Goal: Task Accomplishment & Management: Complete application form

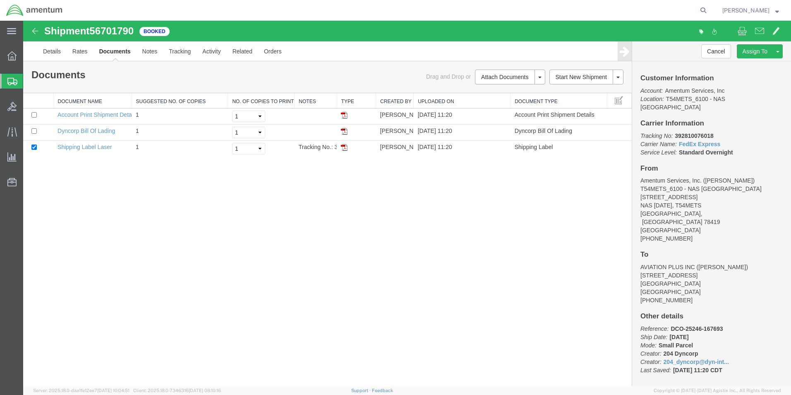
click at [10, 83] on icon at bounding box center [12, 81] width 10 height 7
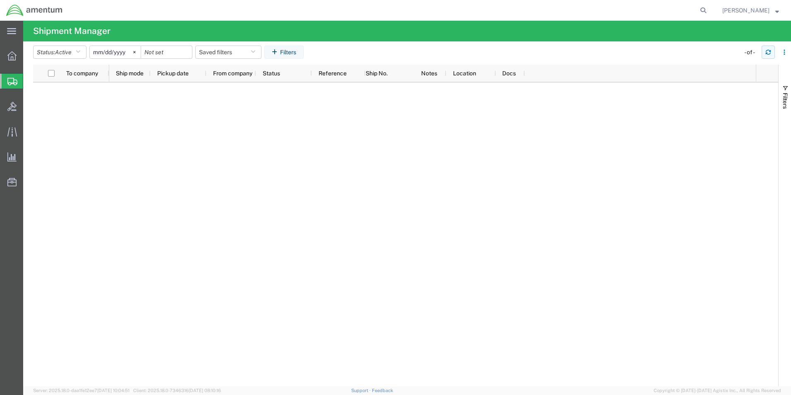
click at [770, 52] on icon "button" at bounding box center [769, 52] width 6 height 6
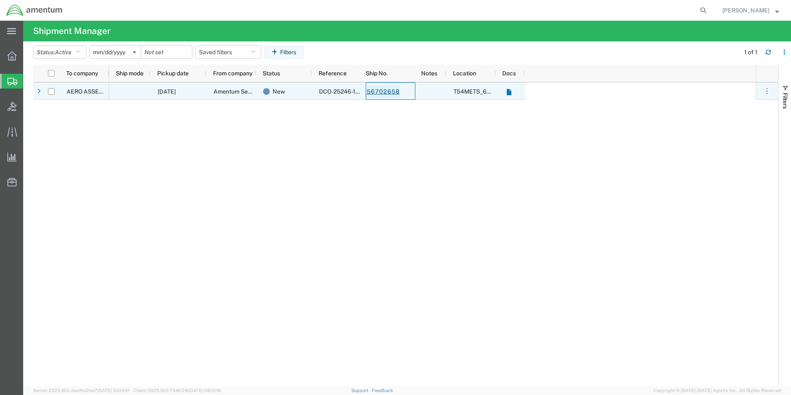
click at [394, 94] on link "56702658" at bounding box center [383, 91] width 34 height 13
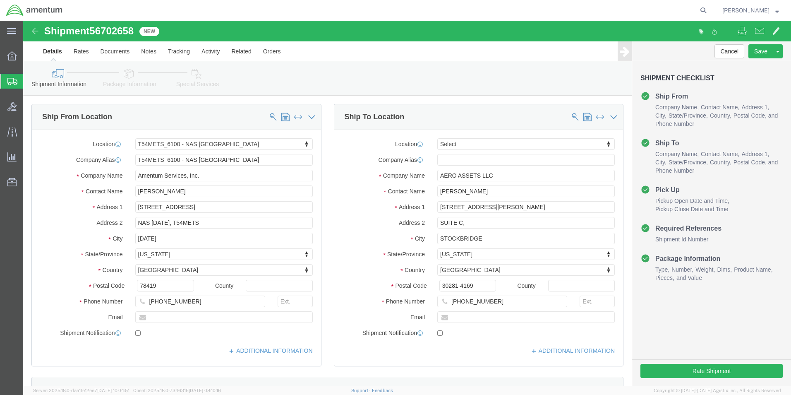
select select "67191"
select select
click button "Rate Shipment"
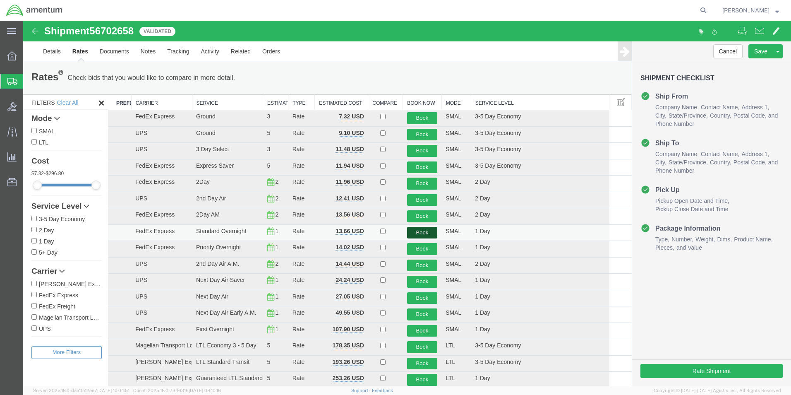
click at [417, 233] on button "Book" at bounding box center [422, 233] width 31 height 12
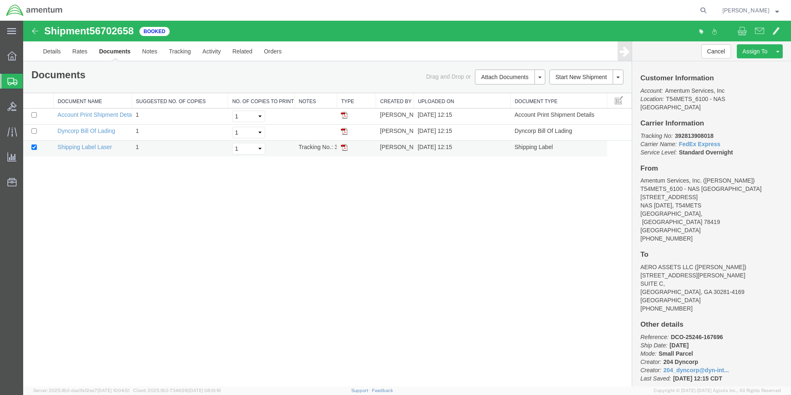
click at [345, 151] on td at bounding box center [356, 149] width 39 height 16
click at [345, 149] on img at bounding box center [344, 147] width 7 height 7
click at [10, 83] on icon at bounding box center [12, 81] width 10 height 7
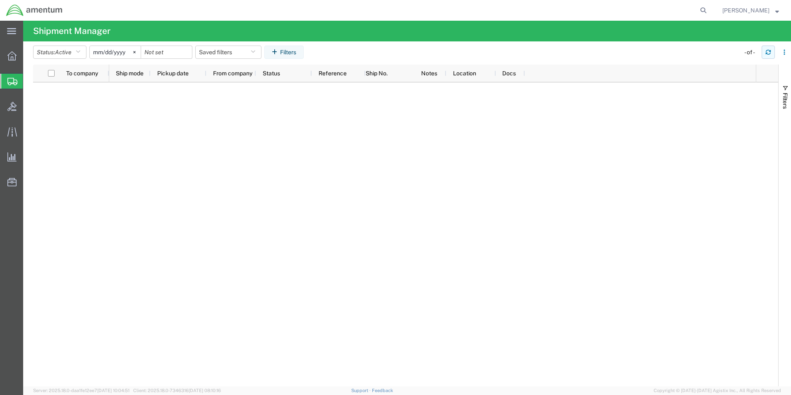
click at [767, 53] on icon "button" at bounding box center [768, 54] width 5 height 2
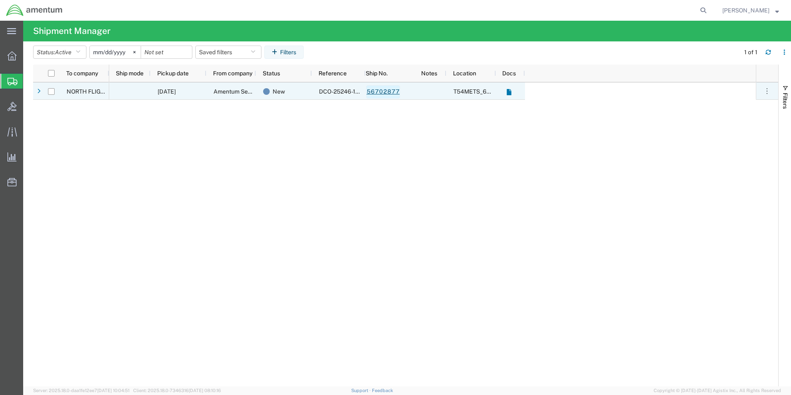
click at [378, 91] on link "56702877" at bounding box center [383, 91] width 34 height 13
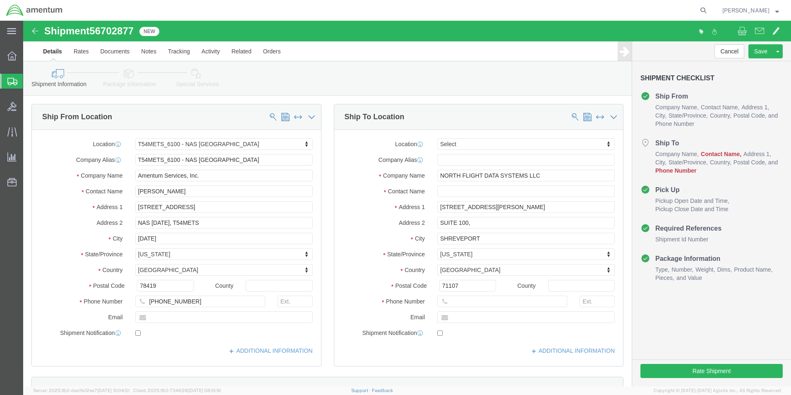
select select "67191"
select select
click input "text"
type input "N"
type input "[PERSON_NAME]"
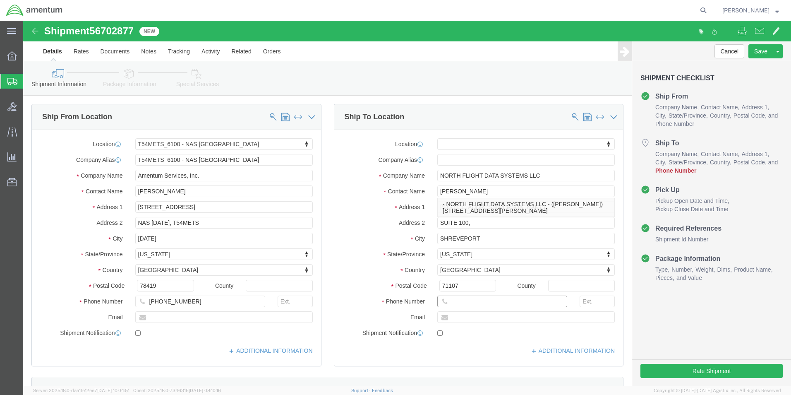
click input "text"
type input "[PHONE_NUMBER]"
click div "Cancel Save Assign To Clone Shipment Save As Template Shipment Checklist Ship F…"
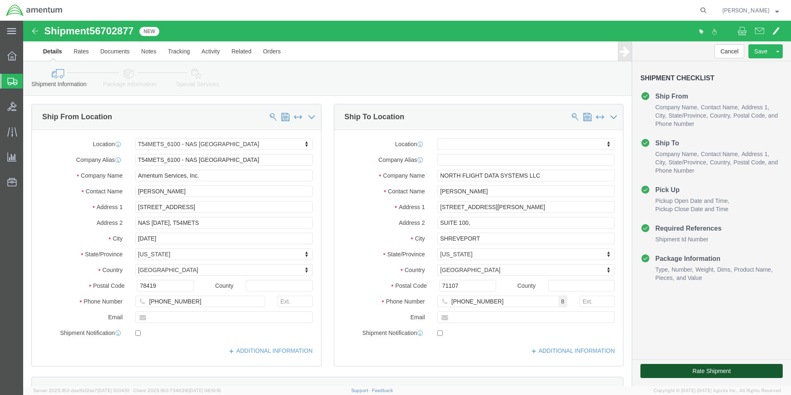
click button "Rate Shipment"
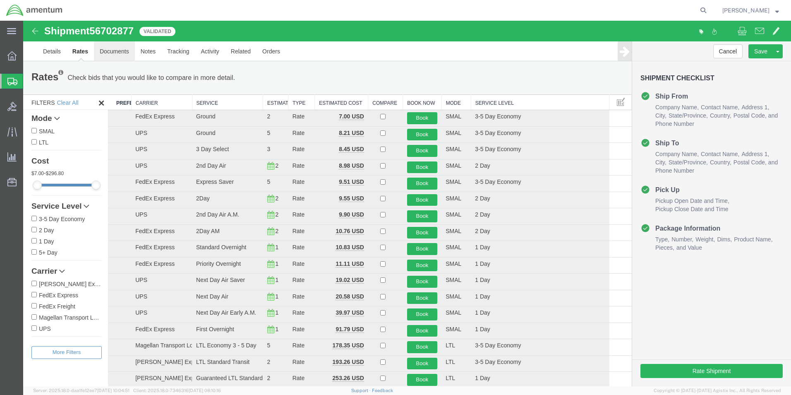
click at [117, 52] on link "Documents" at bounding box center [114, 51] width 41 height 20
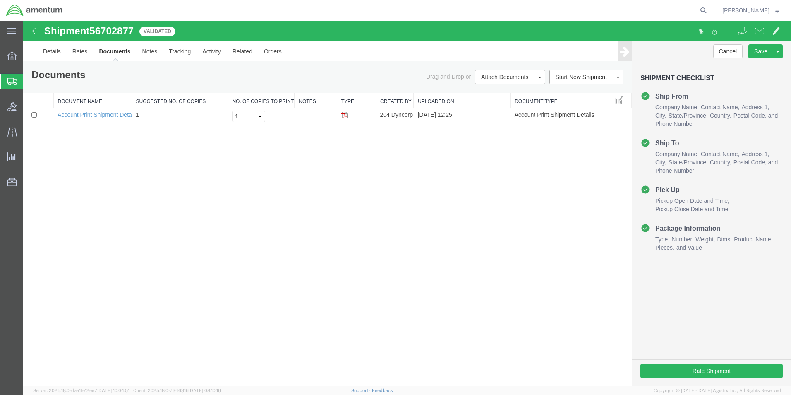
click at [108, 52] on link "Documents" at bounding box center [114, 51] width 43 height 20
click at [81, 53] on link "Rates" at bounding box center [80, 51] width 27 height 20
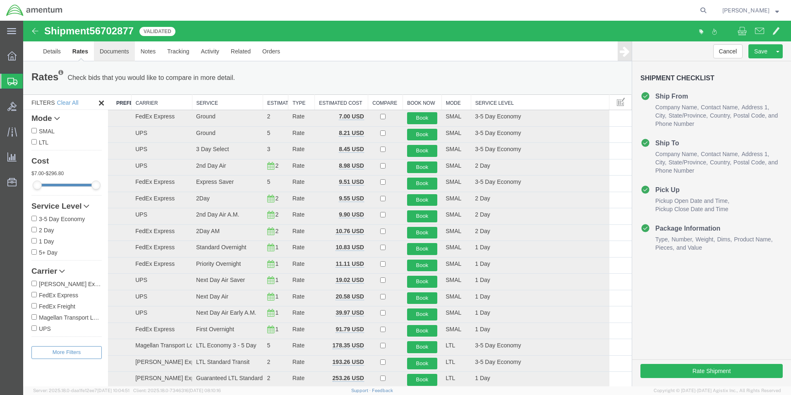
click at [116, 52] on link "Documents" at bounding box center [114, 51] width 41 height 20
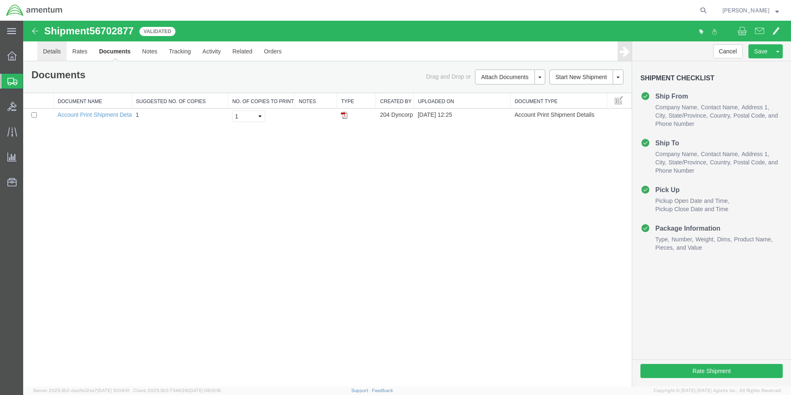
click at [51, 53] on link "Details" at bounding box center [51, 51] width 29 height 20
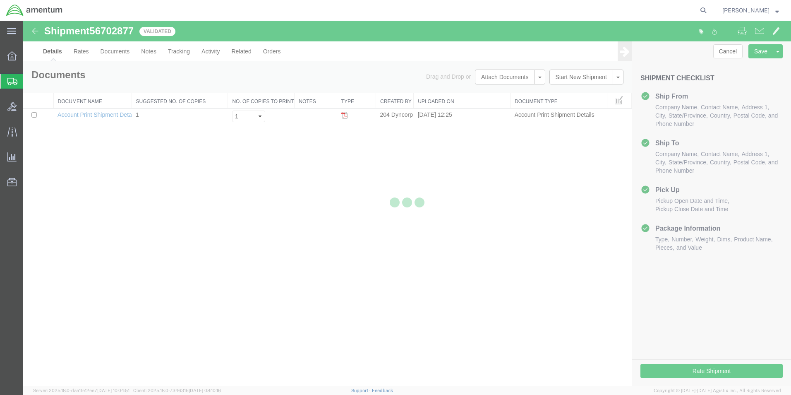
select select "67191"
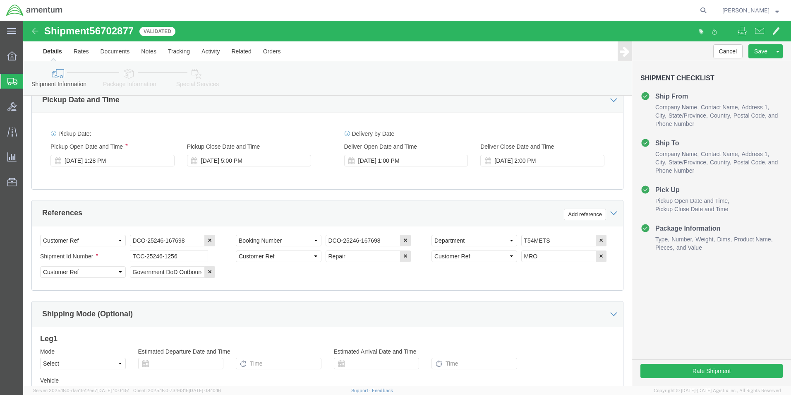
scroll to position [377, 0]
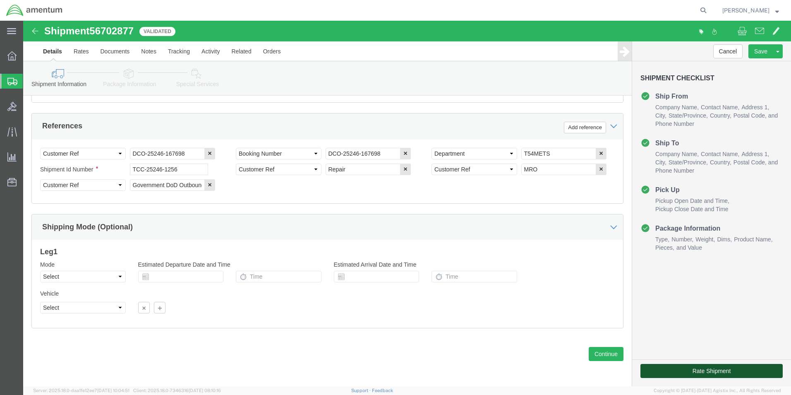
click button "Rate Shipment"
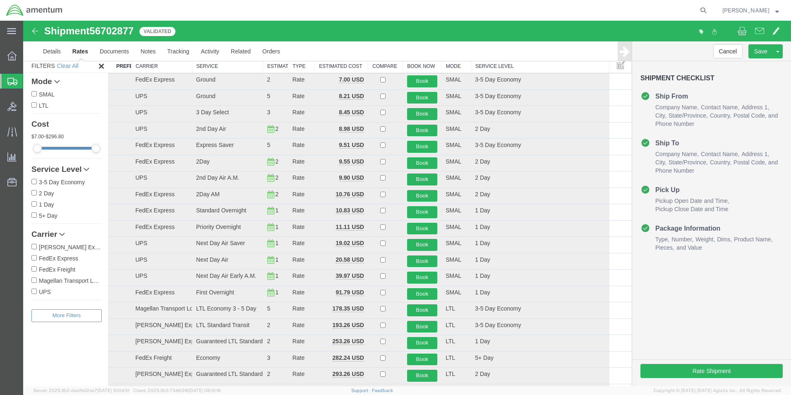
scroll to position [0, 0]
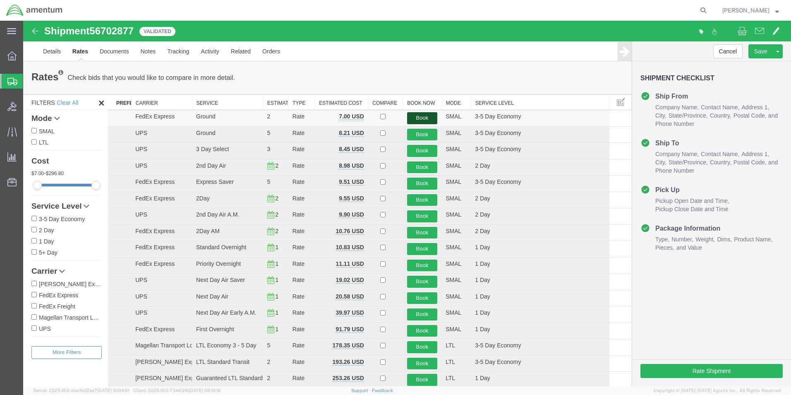
click at [426, 115] on button "Book" at bounding box center [422, 118] width 31 height 12
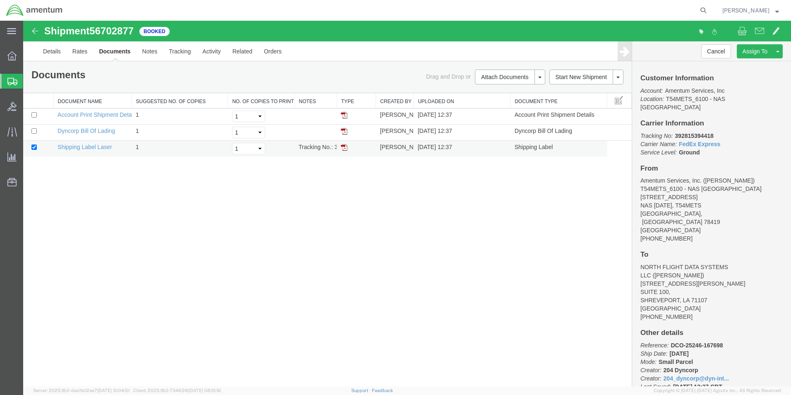
click at [345, 149] on img at bounding box center [344, 147] width 7 height 7
click at [12, 83] on icon at bounding box center [12, 81] width 10 height 7
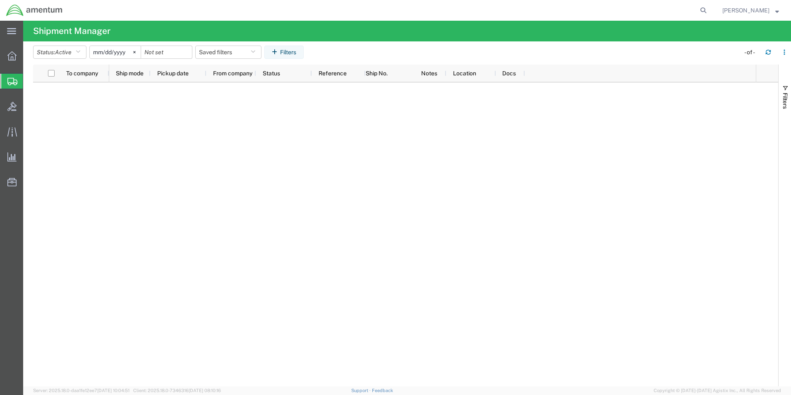
drag, startPoint x: 53, startPoint y: 108, endPoint x: 59, endPoint y: 109, distance: 5.9
click at [0, 0] on span "Create Shipment" at bounding box center [0, 0] width 0 height 0
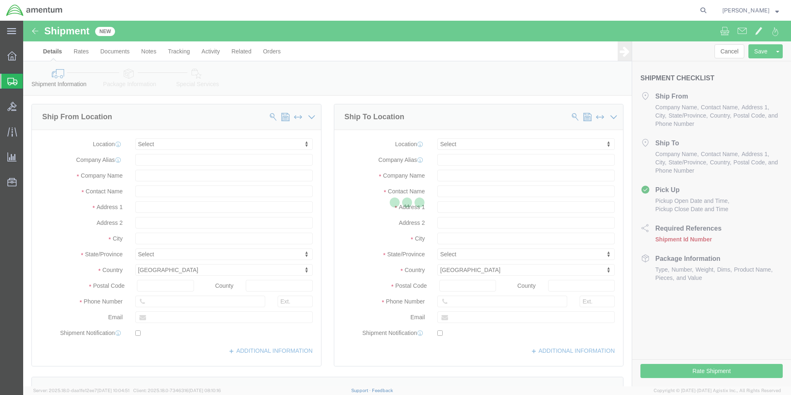
select select
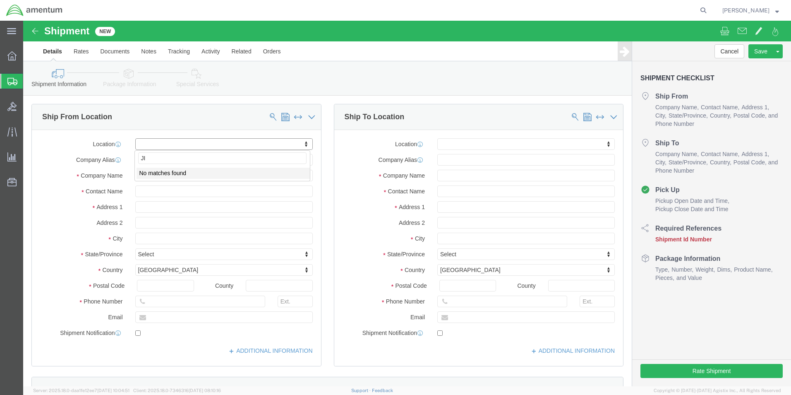
type input "J"
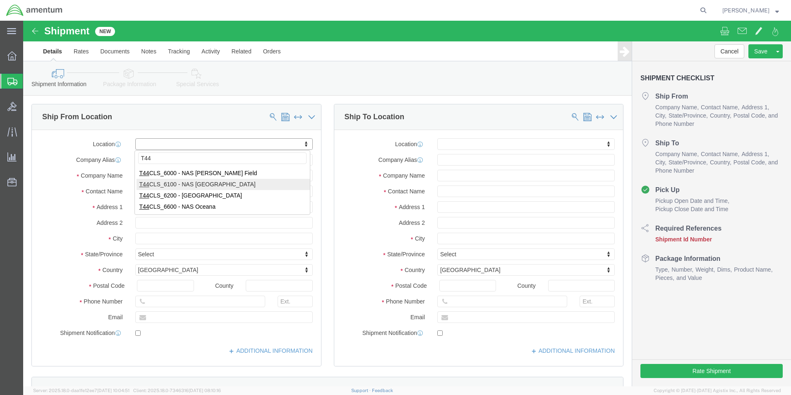
type input "T44"
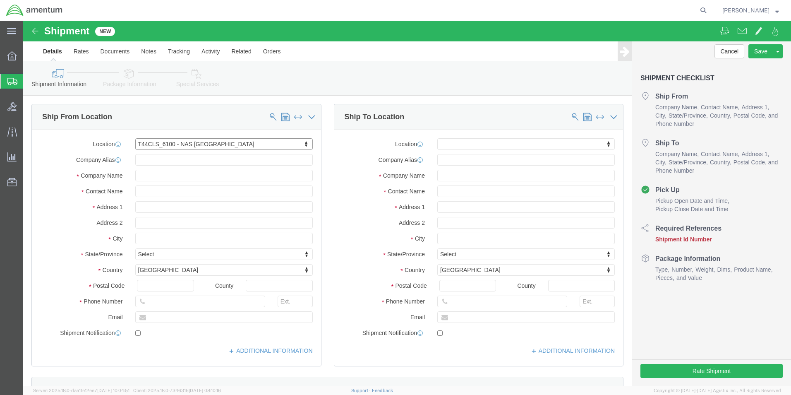
select select "42673"
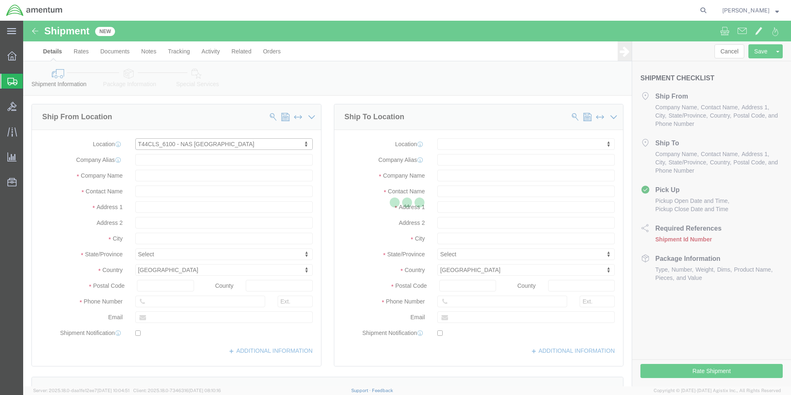
select select "[GEOGRAPHIC_DATA]"
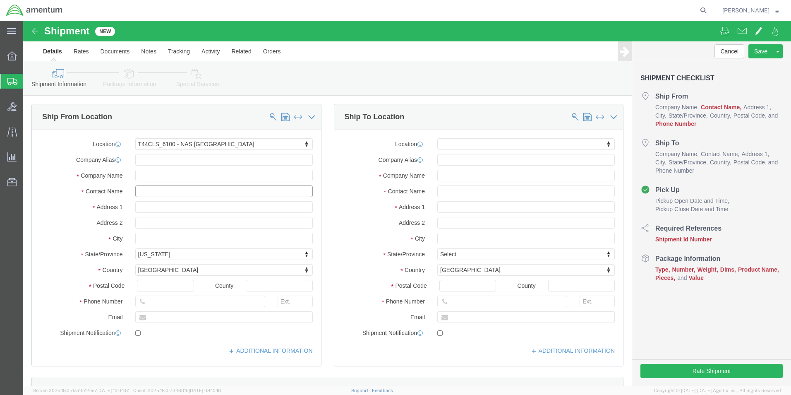
click input "text"
type input "[PERSON_NAME]"
click input "text"
type input "3"
type input "[PHONE_NUMBER]"
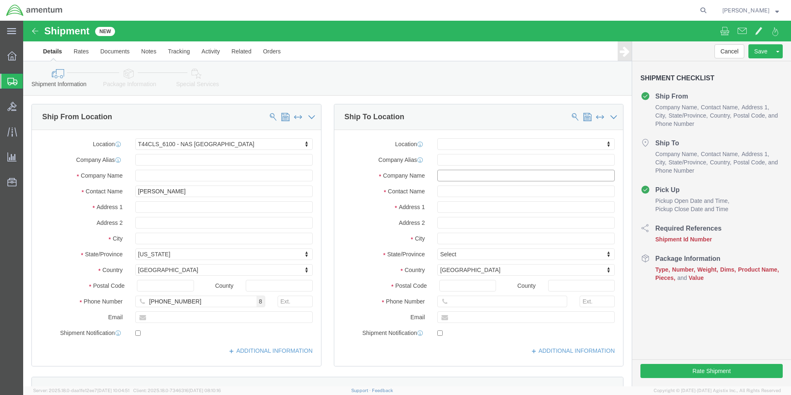
click input "text"
type input "J"
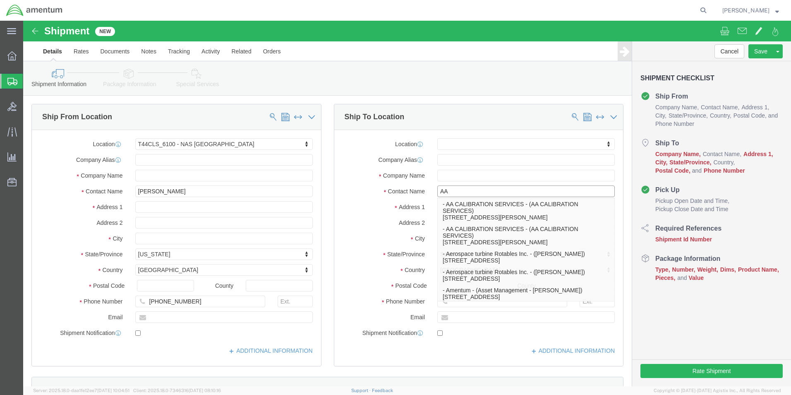
type input "AAR"
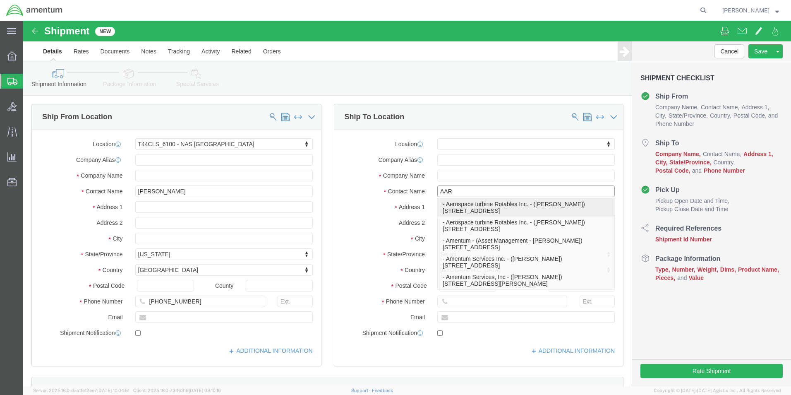
click p "- Aerospace turbine Rotables Inc. - ([PERSON_NAME]) [STREET_ADDRESS]"
select select "KS"
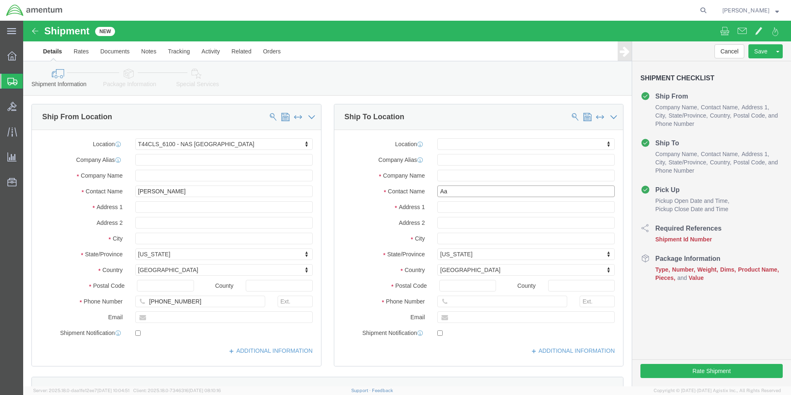
type input "A"
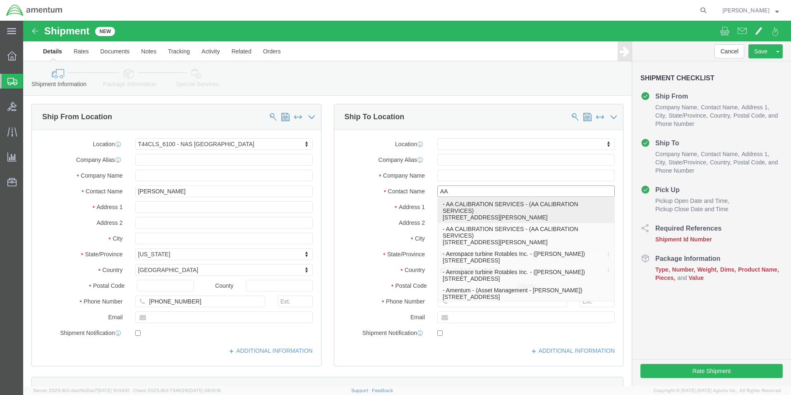
type input "AAR"
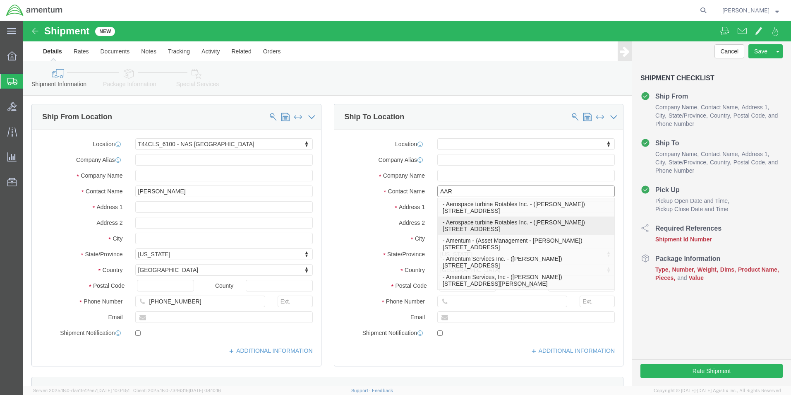
click p "- Aerospace turbine Rotables Inc. - ([PERSON_NAME]) [STREET_ADDRESS]"
select select "KS"
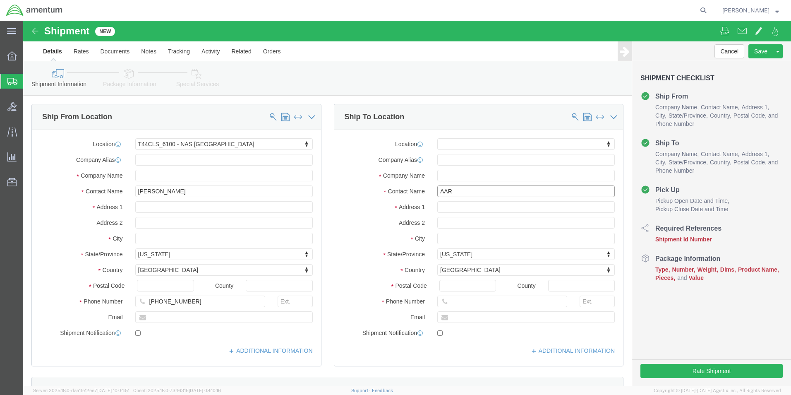
type input "[PERSON_NAME]"
click div "Cancel Save Assign To Save As Template Shipment Checklist Ship From Company Nam…"
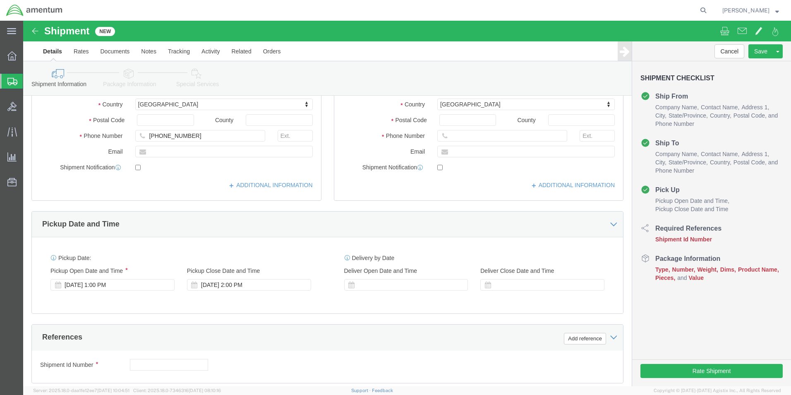
scroll to position [207, 0]
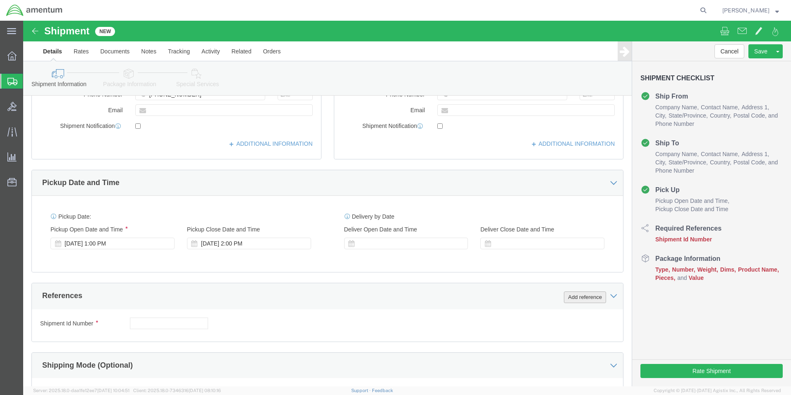
click button "Add reference"
click select "Select Account Type Activity ID Airline Appointment Number ASN Batch Request # …"
select select "CUSTREF"
click select "Select Account Type Activity ID Airline Appointment Number ASN Batch Request # …"
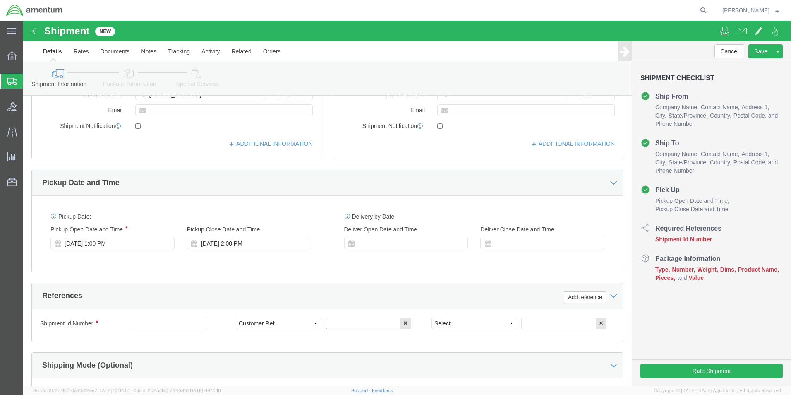
click input "text"
type input "T54-0003167"
click select "Select Account Type Activity ID Airline Appointment Number ASN Batch Request # …"
select select "PROJNUM"
click select "Select Account Type Activity ID Airline Appointment Number ASN Batch Request # …"
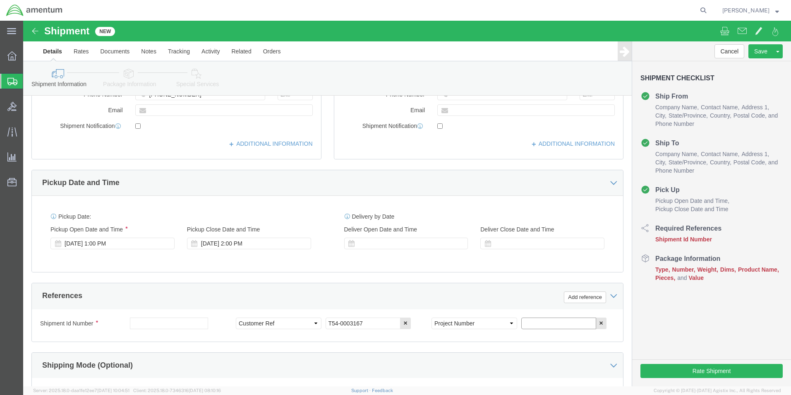
click input "text"
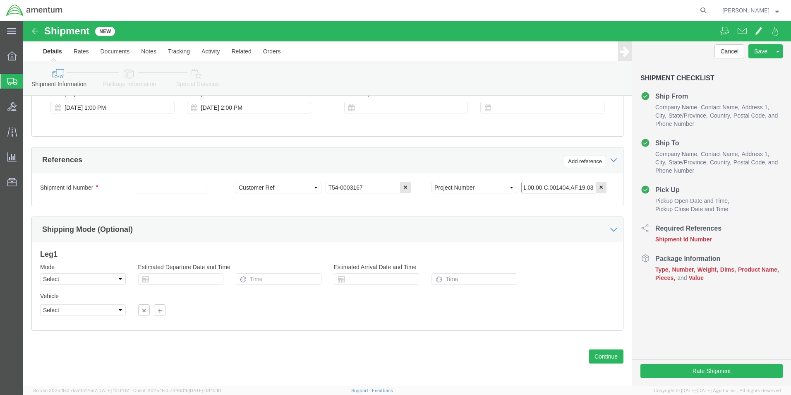
scroll to position [345, 0]
type input "4951.00.00.C.001404.AF.19.03"
click button "Continue"
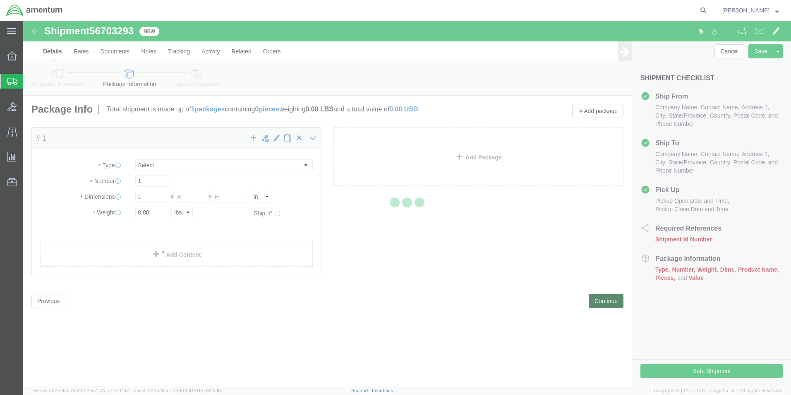
select select "CBOX"
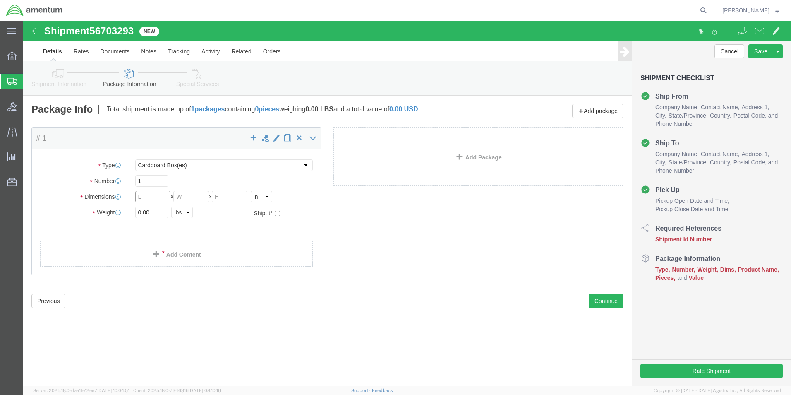
click input "text"
type input "12"
click input "0.00"
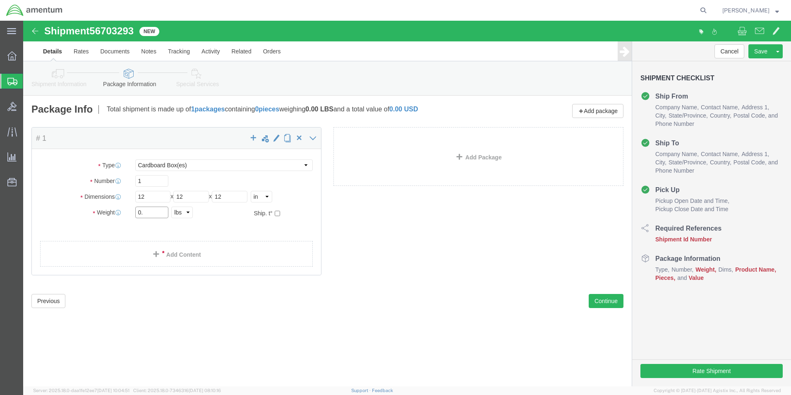
type input "0"
type input "7.2"
click link "Add Content"
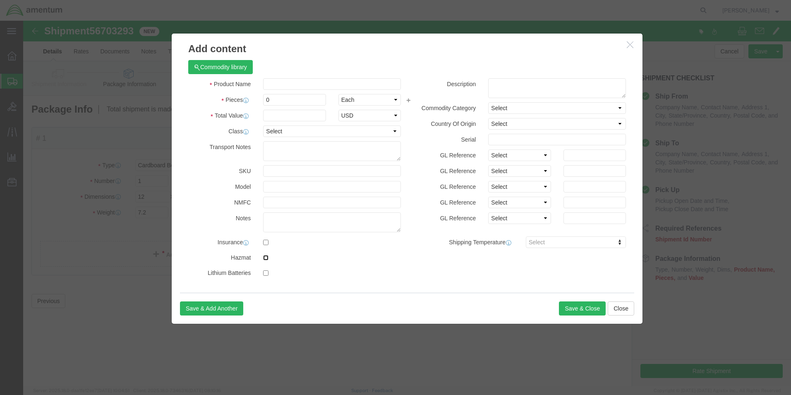
drag, startPoint x: 244, startPoint y: 237, endPoint x: 240, endPoint y: 234, distance: 4.7
click input "checkbox"
checkbox input "true"
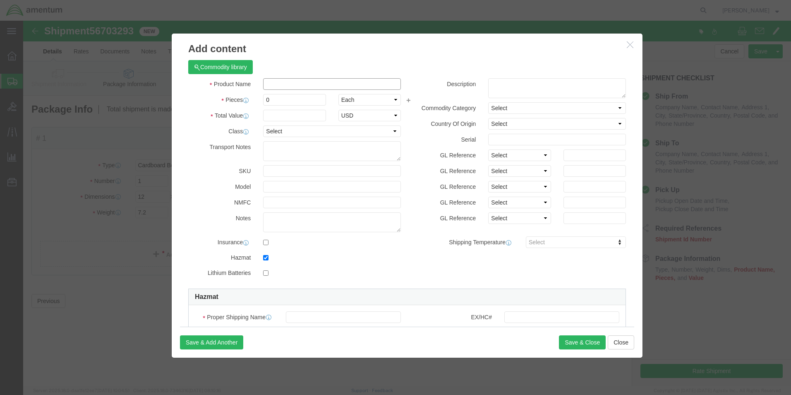
click input "text"
type input "Fire Bottle"
type input "1"
select select "US"
type input "Fire extinguishers"
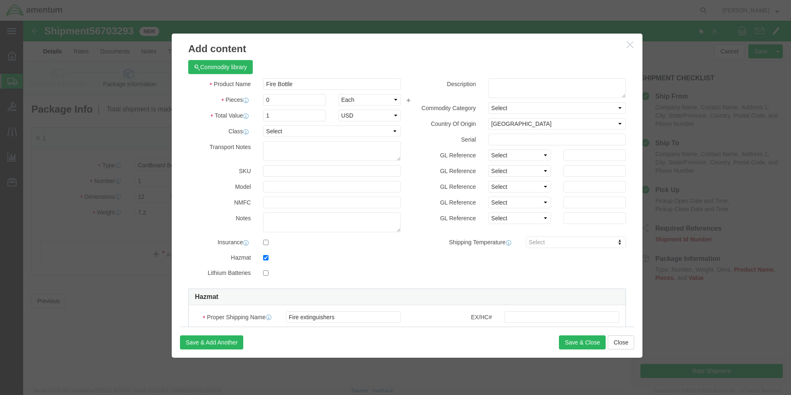
type input "1"
type input "213"
type input "2"
type input "CHEMTREC"
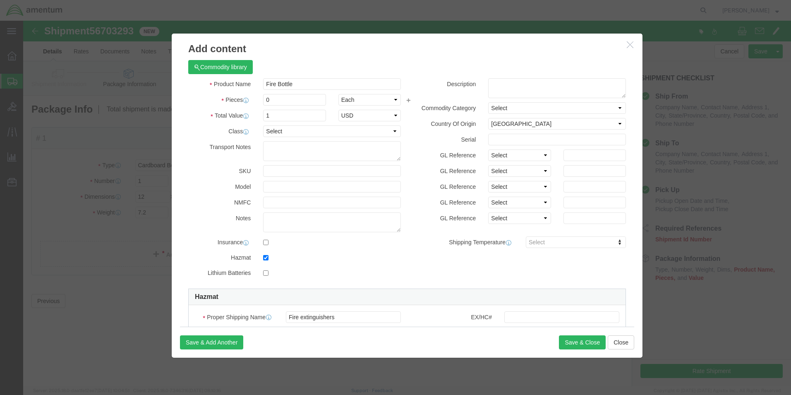
type input "CCN 216832"
type input "7035273887"
click input "0"
type input "1"
click div "Commodity library Product Name Fire Bottle Pieces 1 Select Bag Barrels 100Board…"
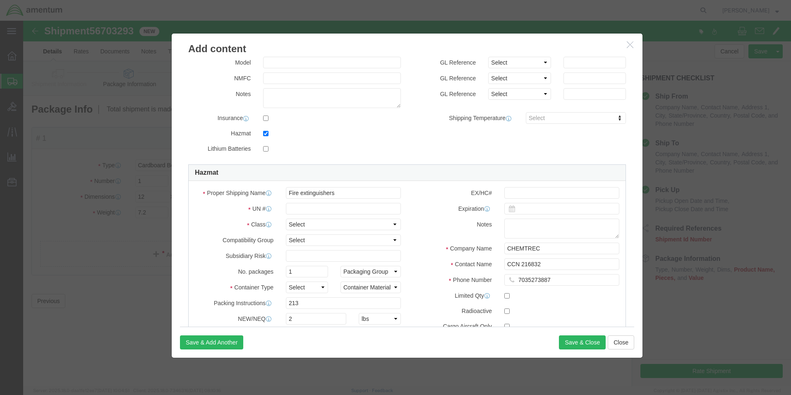
scroll to position [166, 0]
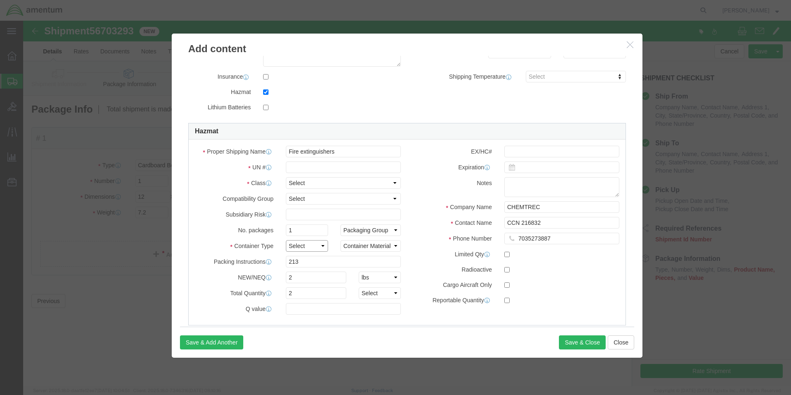
click select "Select 1 - Drums 2 - Reserved 3 - Jerricans 4 - Boxes 5 - Bags 6 - Composite Pa…"
select select "BOXES"
click select "Select 1 - Drums 2 - Reserved 3 - Jerricans 4 - Boxes 5 - Bags 6 - Composite Pa…"
click select "Select kgs lbs"
select select "KGS"
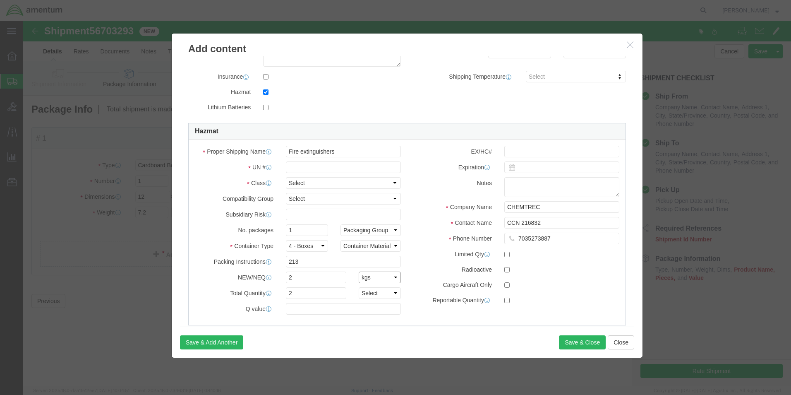
click select "Select kgs lbs"
click select "Select curies gallons kgs lbs liters milliliters"
select select "KGS"
click select "Select curies gallons kgs lbs liters milliliters"
click select "Container Material A - Steel (all types and surface treatments) B - Aluminum C …"
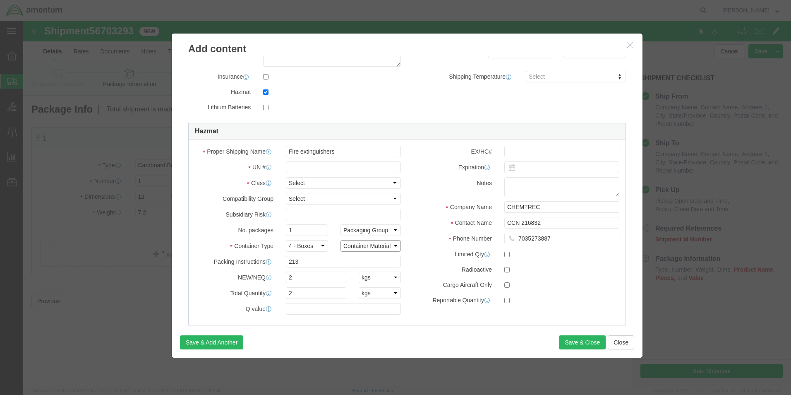
select select "FIBERBOARD"
click select "Container Material A - Steel (all types and surface treatments) B - Aluminum C …"
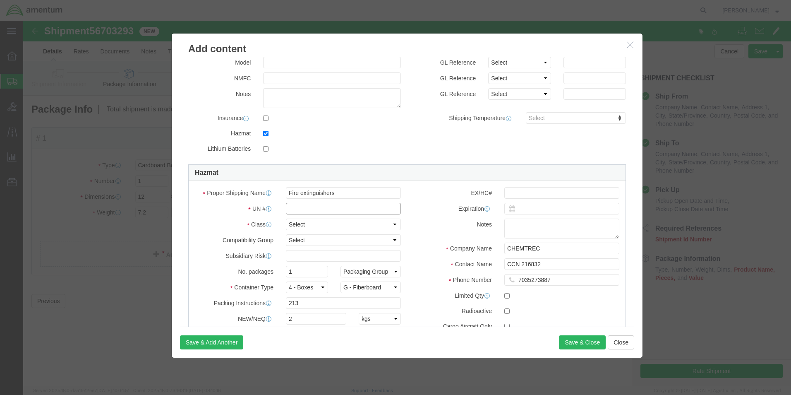
click input "text"
type input "1044"
click select "Select 1 Explosive 1.1 Explosive 1.2 Explosive 1.3 Explosive 1.4 Explosive 1.5 …"
select select "2.2 Non-Flammable Gas"
click select "Select 1 Explosive 1.1 Explosive 1.2 Explosive 1.3 Explosive 1.4 Explosive 1.5 …"
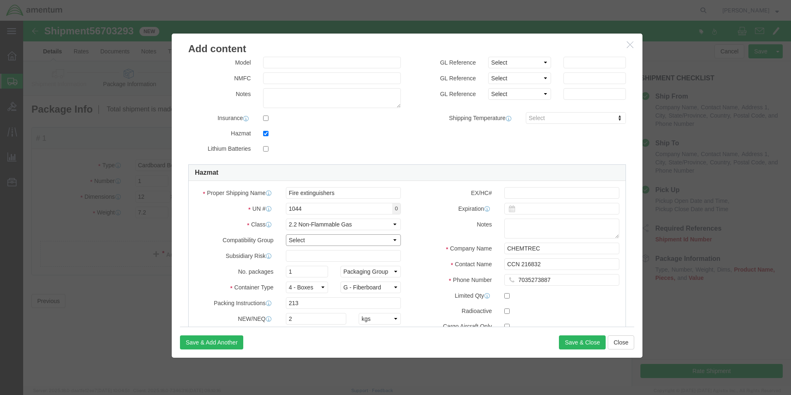
click select "Select A B C D E F G H J K L N S"
click label "Subsidiary Risk"
click select "Packaging Group I II III"
select select "II"
click select "Packaging Group I II III"
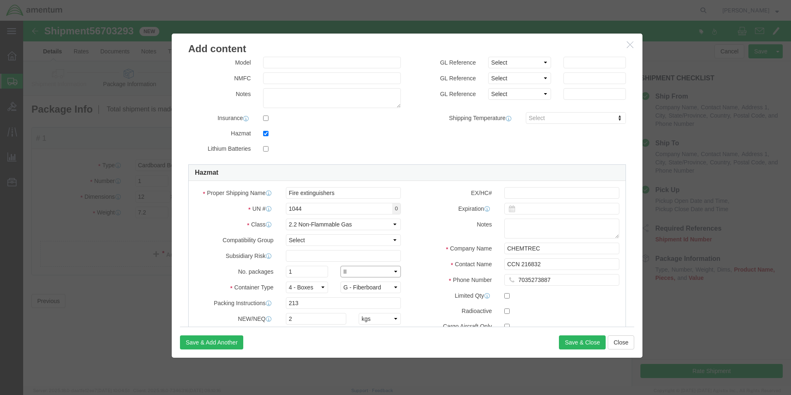
click select "Packaging Group I II III"
select select
click select "Packaging Group I II III"
click input "213"
click input "2"
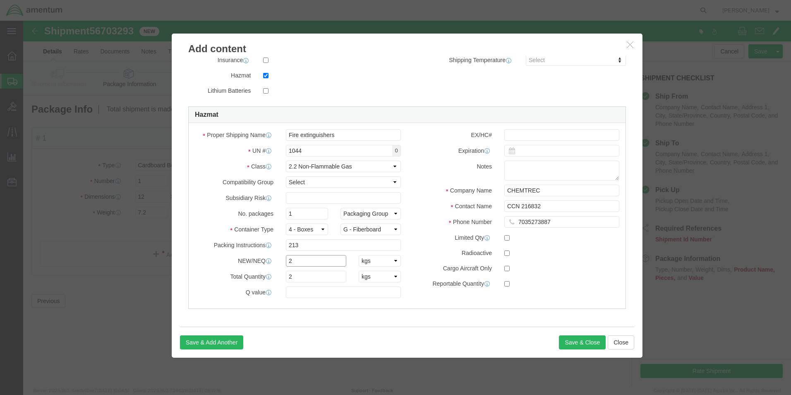
scroll to position [183, 0]
click div "Save & Add Another Save & Close Close"
click button "Save & Close"
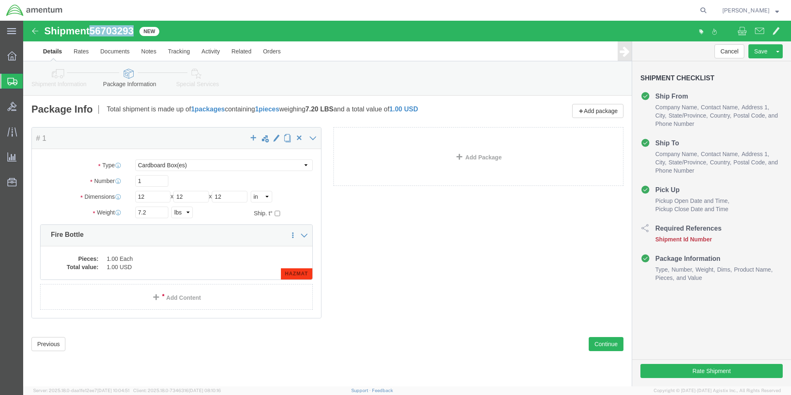
drag, startPoint x: 74, startPoint y: 11, endPoint x: 111, endPoint y: 12, distance: 37.3
click h1 "Shipment 56703293"
drag, startPoint x: 111, startPoint y: 12, endPoint x: 90, endPoint y: 11, distance: 20.7
copy h1 "56703293"
click div "Cancel Save Assign To Save As Template Shipment Checklist Ship From Company Nam…"
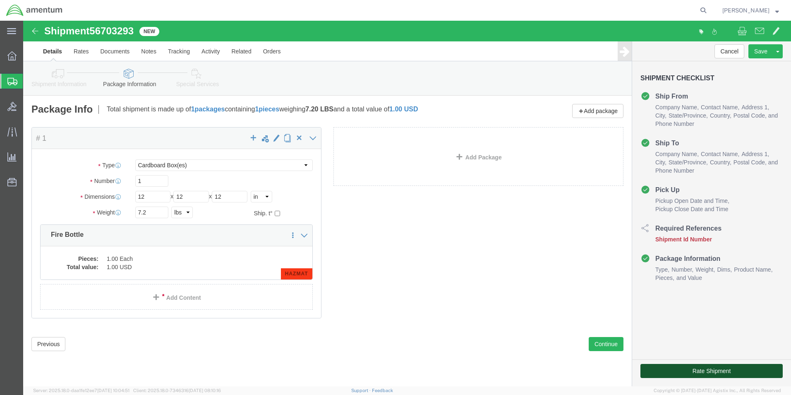
click button "Rate Shipment"
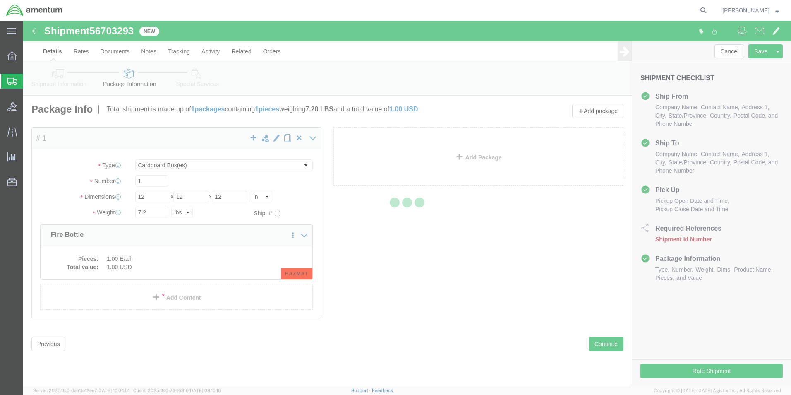
select select "42673"
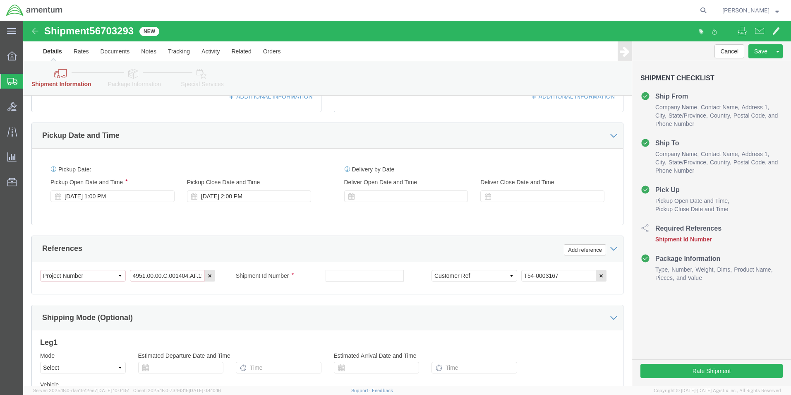
scroll to position [290, 0]
drag, startPoint x: 321, startPoint y: 254, endPoint x: 325, endPoint y: 253, distance: 4.6
click input "text"
paste input "56703293"
type input "56703293"
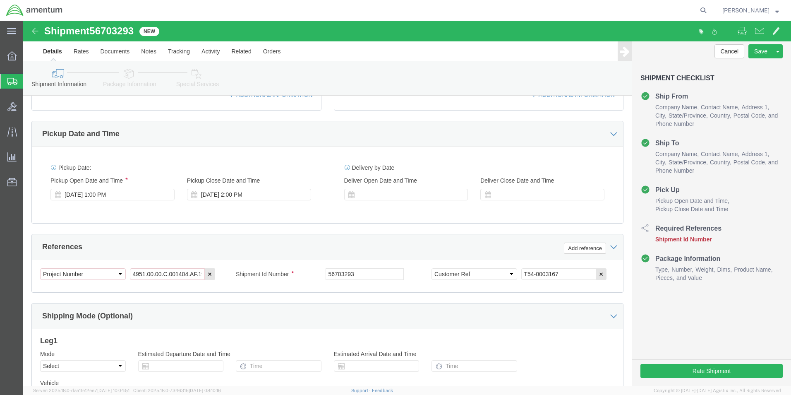
click div "Cancel Save Assign To Save As Template Shipment Checklist Ship From Company Nam…"
click button "Rate Shipment"
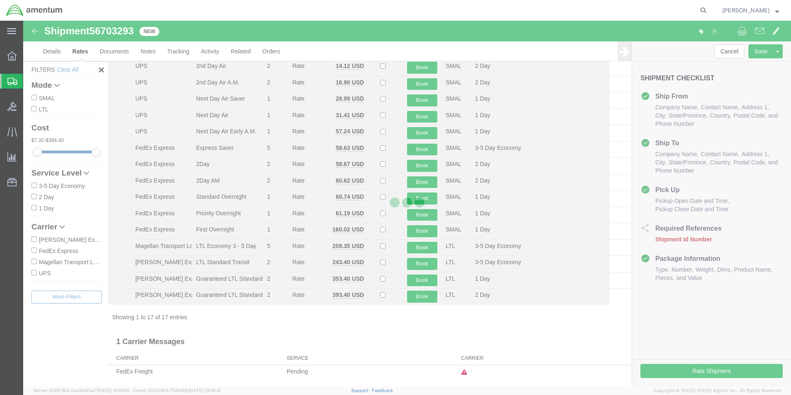
scroll to position [67, 0]
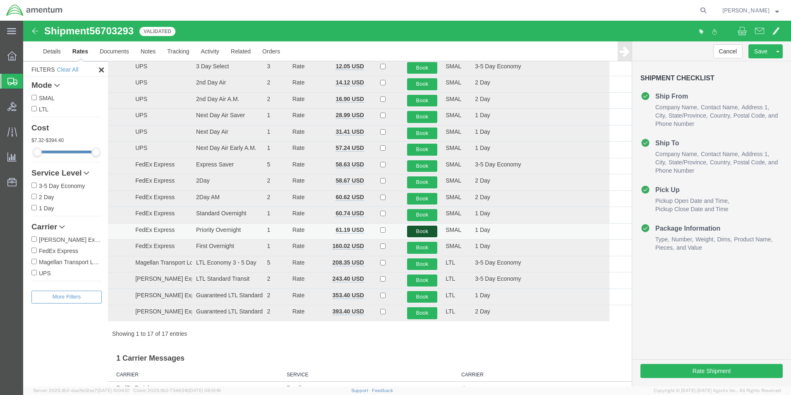
click at [416, 230] on button "Book" at bounding box center [422, 232] width 31 height 12
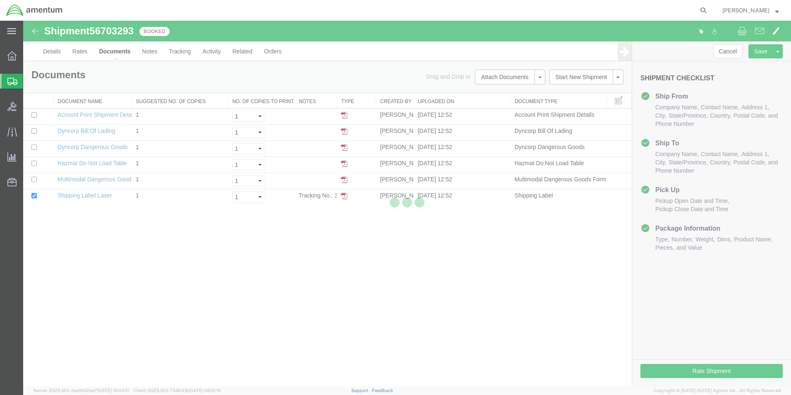
scroll to position [0, 0]
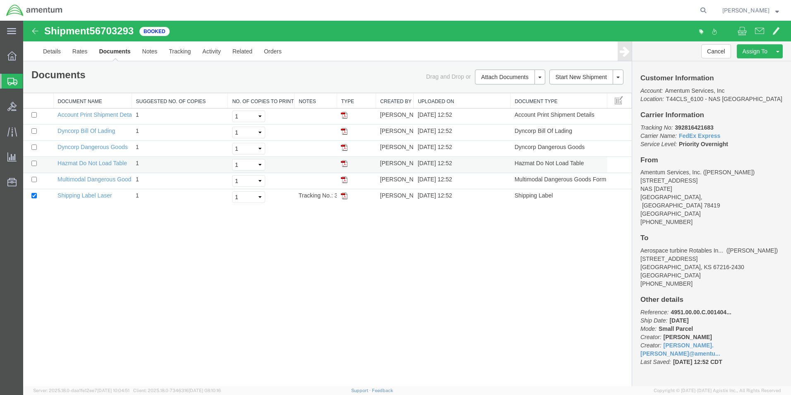
click at [344, 166] on img at bounding box center [344, 163] width 7 height 7
click at [346, 147] on img at bounding box center [344, 147] width 7 height 7
click at [344, 197] on img at bounding box center [344, 195] width 7 height 7
drag, startPoint x: 676, startPoint y: 128, endPoint x: 714, endPoint y: 126, distance: 39.0
click at [714, 126] on p "Tracking No: 392816421683 Carrier Name: FedEx Express FedEx Express Service Lev…" at bounding box center [712, 135] width 142 height 25
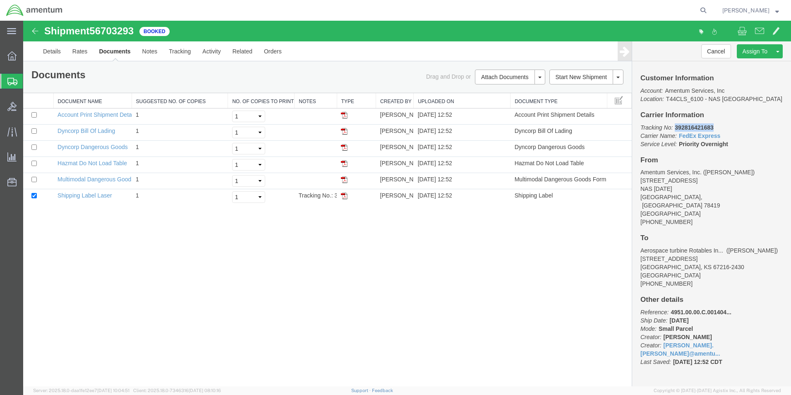
drag, startPoint x: 714, startPoint y: 126, endPoint x: 703, endPoint y: 126, distance: 11.2
copy b "392816421683"
click at [576, 232] on div "Shipment 56703293 6 of 6 Booked Details Rates Documents Notes Tracking Activity…" at bounding box center [407, 204] width 768 height 366
click at [9, 82] on icon at bounding box center [12, 81] width 10 height 7
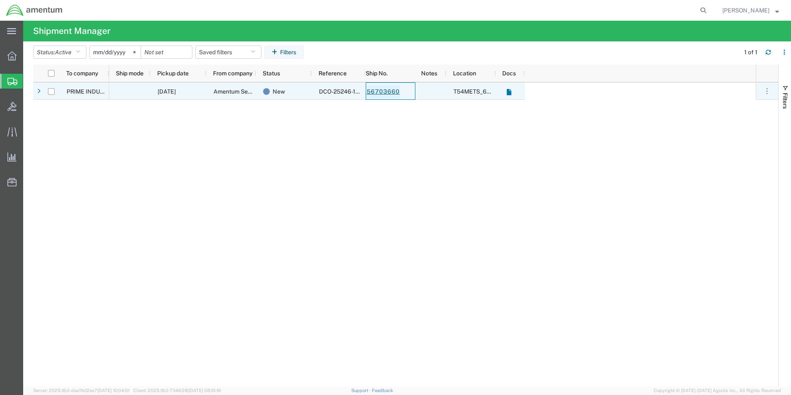
click at [380, 94] on link "56703660" at bounding box center [383, 91] width 34 height 13
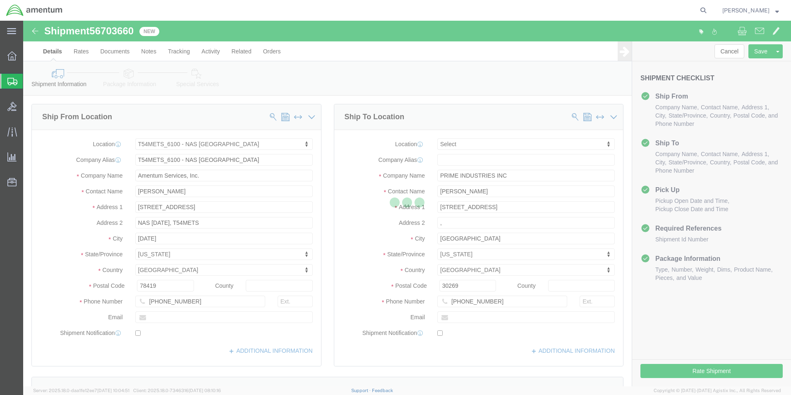
select select "67191"
select select
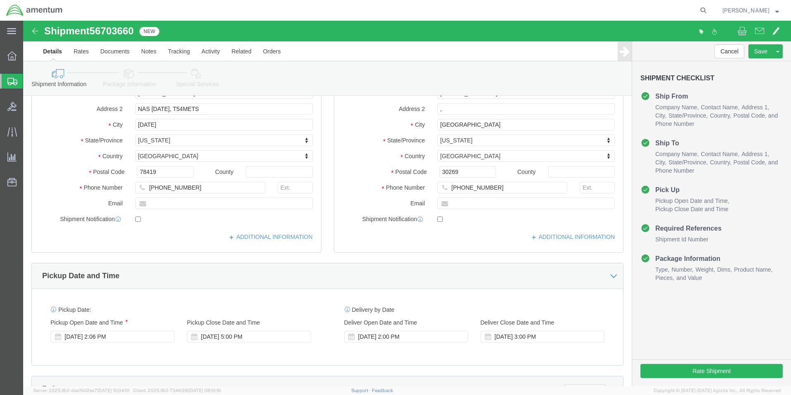
scroll to position [41, 0]
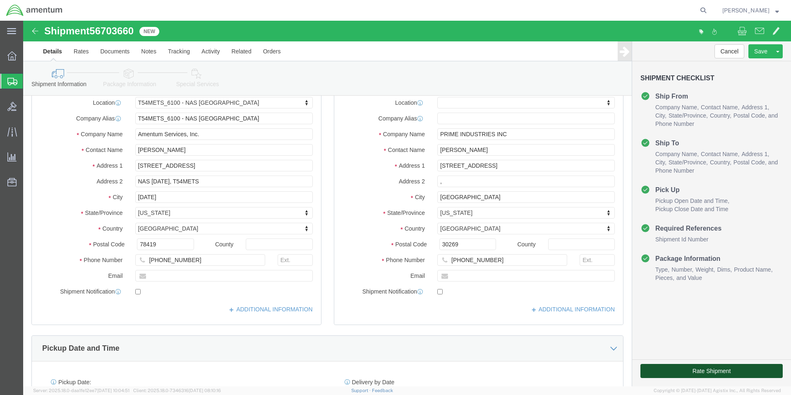
click button "Rate Shipment"
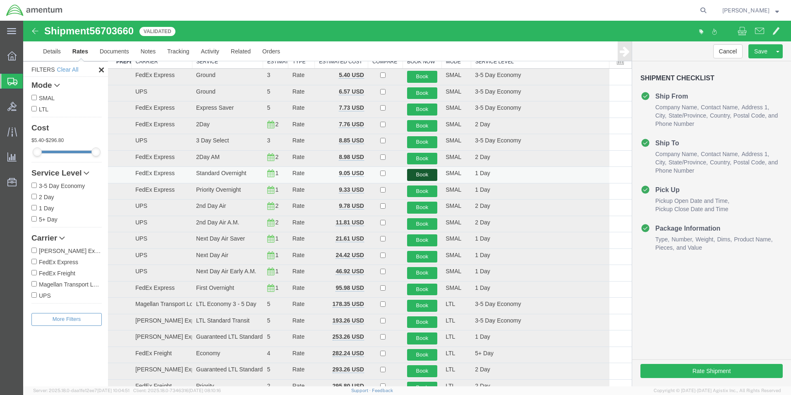
click at [419, 173] on button "Book" at bounding box center [422, 175] width 31 height 12
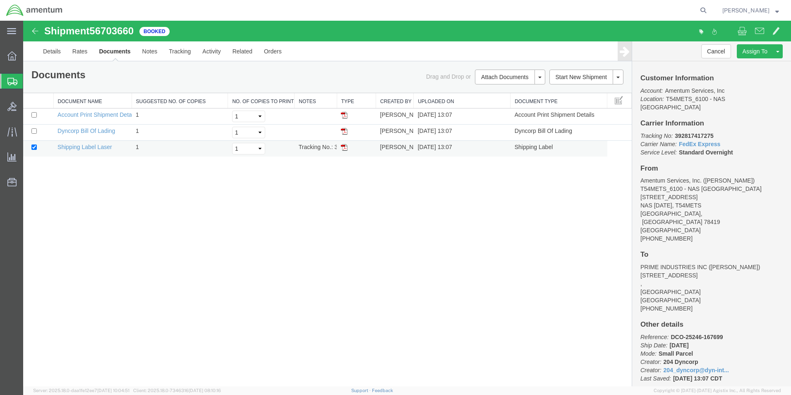
click at [345, 148] on img at bounding box center [344, 147] width 7 height 7
click at [18, 84] on div at bounding box center [11, 81] width 23 height 15
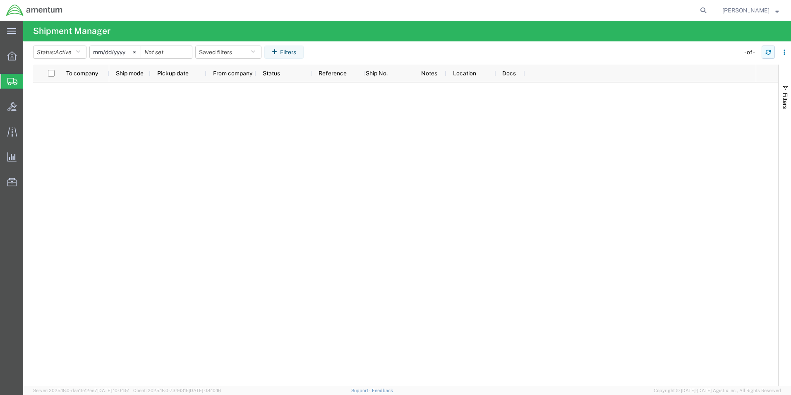
click at [767, 53] on icon "button" at bounding box center [768, 54] width 5 height 2
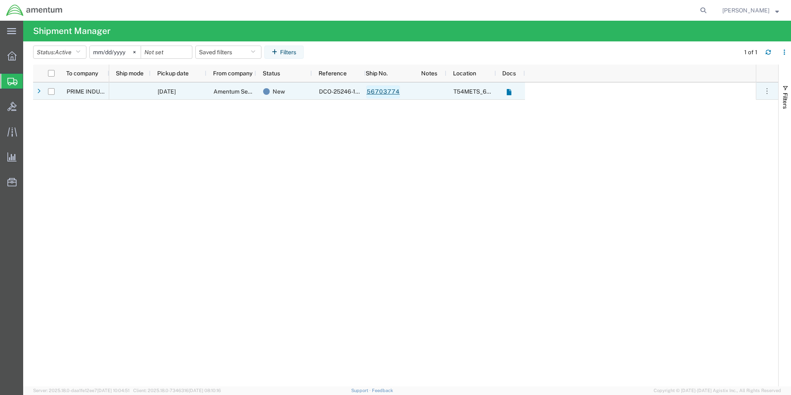
click at [388, 93] on link "56703774" at bounding box center [383, 91] width 34 height 13
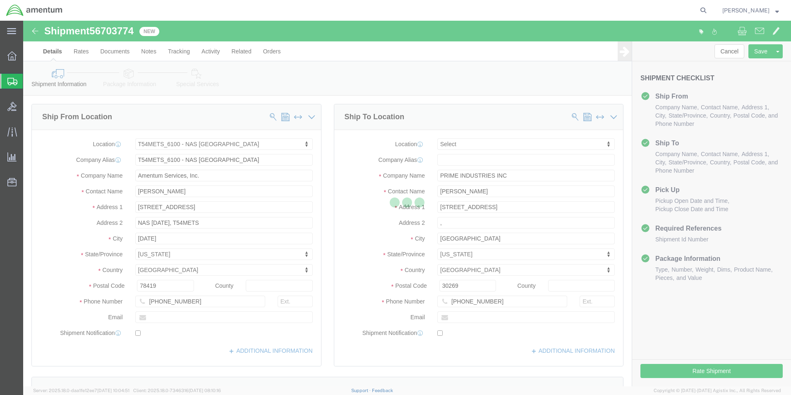
select select "67191"
select select
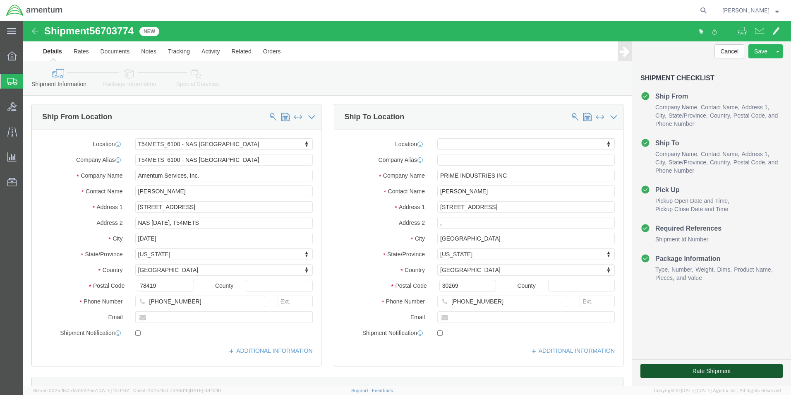
click button "Rate Shipment"
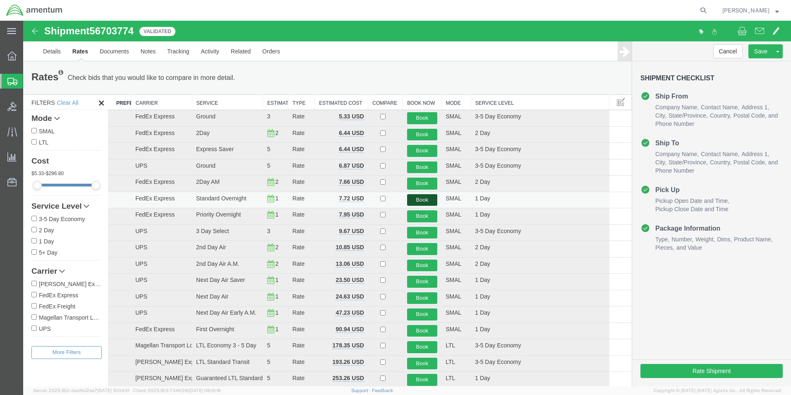
click at [418, 201] on button "Book" at bounding box center [422, 200] width 31 height 12
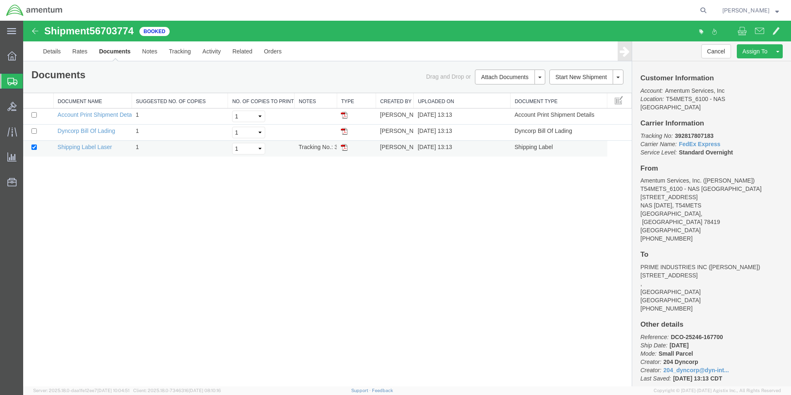
click at [346, 146] on img at bounding box center [344, 147] width 7 height 7
click at [14, 84] on icon at bounding box center [12, 81] width 10 height 7
